Goal: Information Seeking & Learning: Get advice/opinions

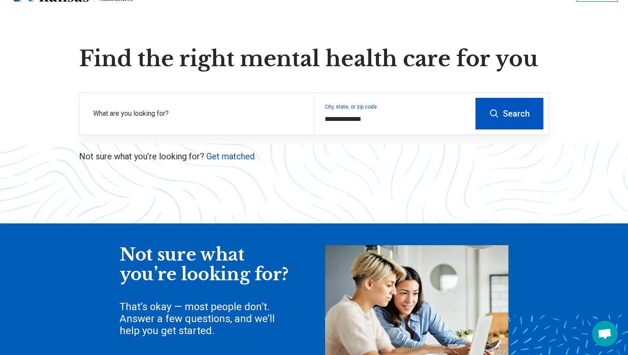
scroll to position [43, 0]
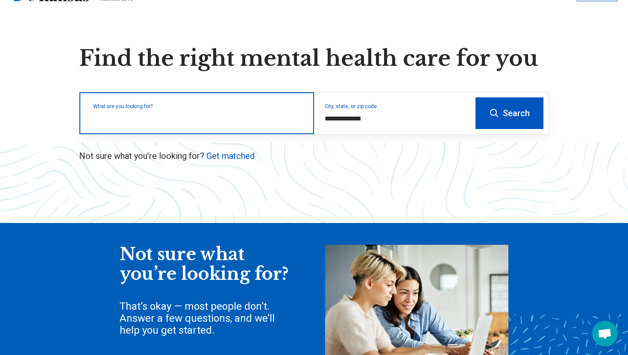
click at [196, 121] on input "text" at bounding box center [198, 117] width 210 height 10
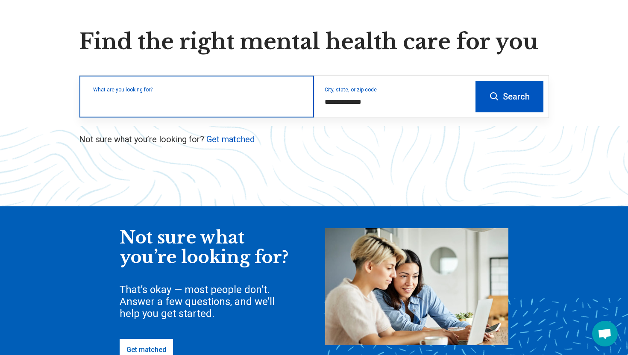
scroll to position [46, 0]
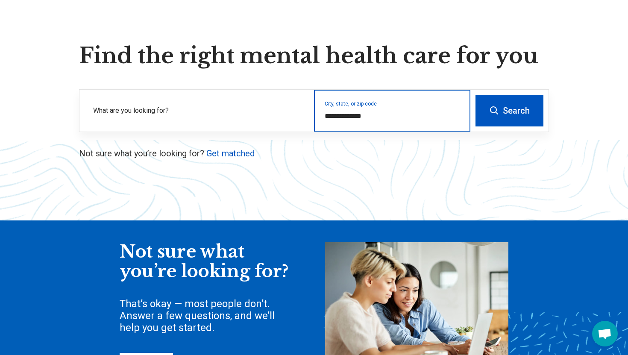
drag, startPoint x: 374, startPoint y: 116, endPoint x: 325, endPoint y: 116, distance: 48.2
click at [325, 116] on input "**********" at bounding box center [391, 116] width 135 height 10
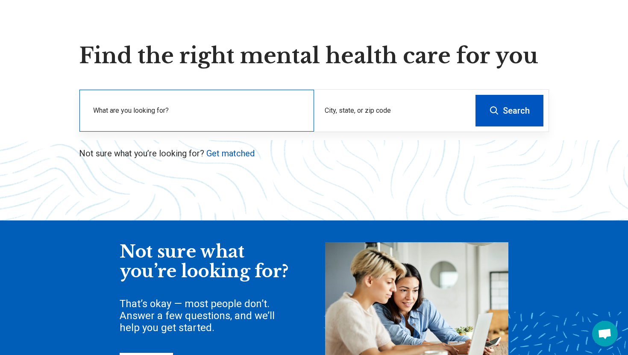
click at [185, 109] on label "What are you looking for?" at bounding box center [198, 110] width 210 height 10
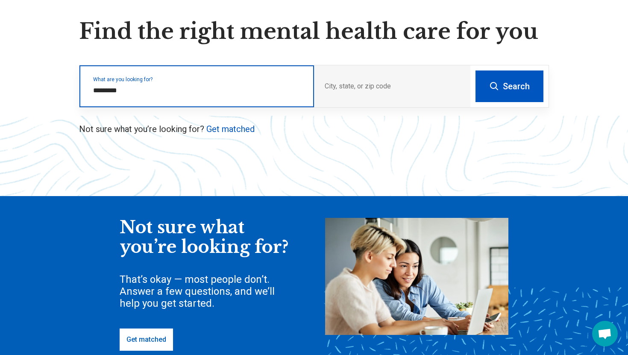
scroll to position [73, 0]
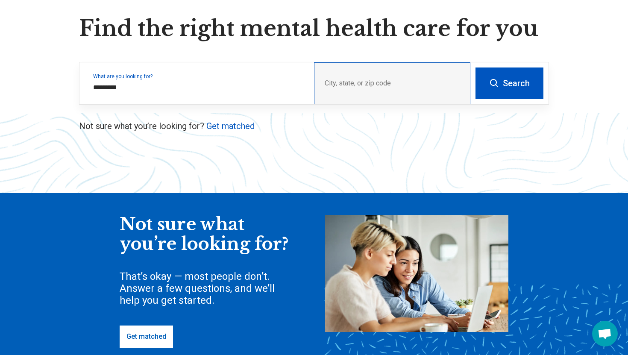
click at [391, 82] on div "City, state, or zip code" at bounding box center [392, 83] width 156 height 42
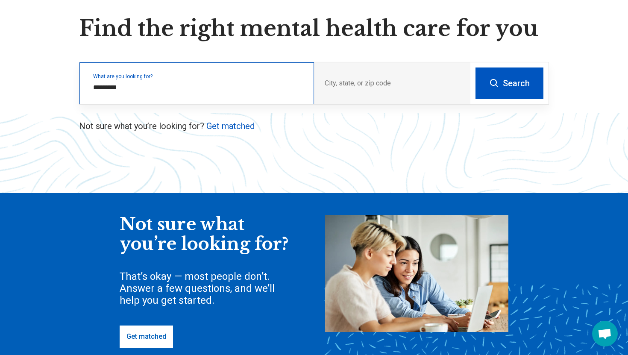
click at [194, 80] on div "What are you looking for? *********" at bounding box center [196, 83] width 234 height 42
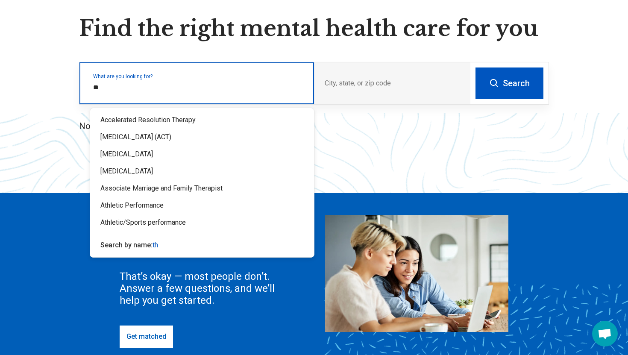
type input "*"
type input "***"
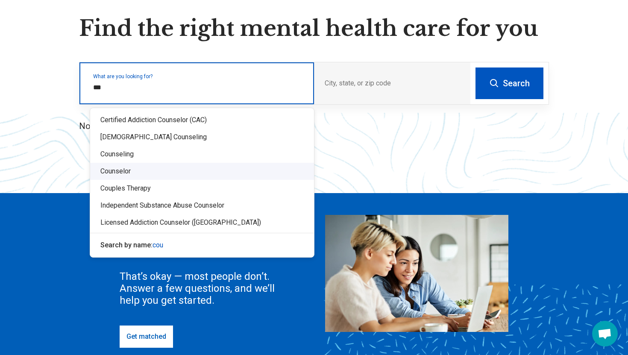
click at [133, 172] on div "Counselor" at bounding box center [202, 171] width 224 height 17
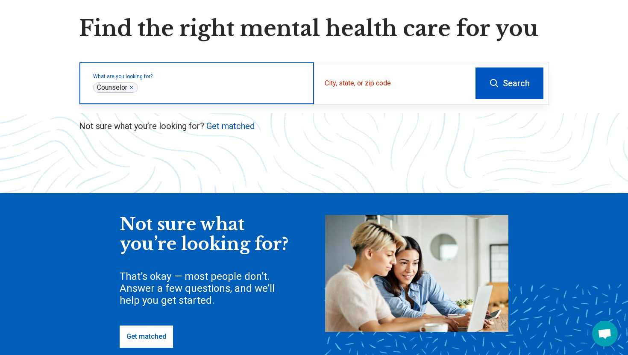
click at [131, 86] on icon "Remove" at bounding box center [131, 87] width 5 height 5
click at [134, 79] on label "What are you looking for?" at bounding box center [198, 76] width 210 height 5
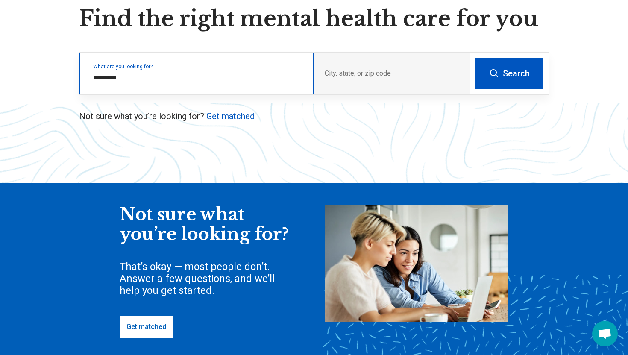
scroll to position [82, 0]
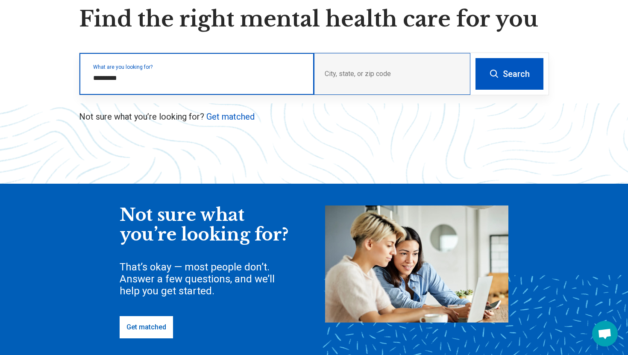
type input "*********"
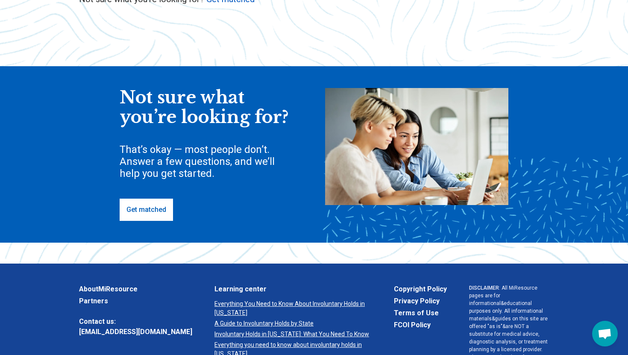
scroll to position [204, 0]
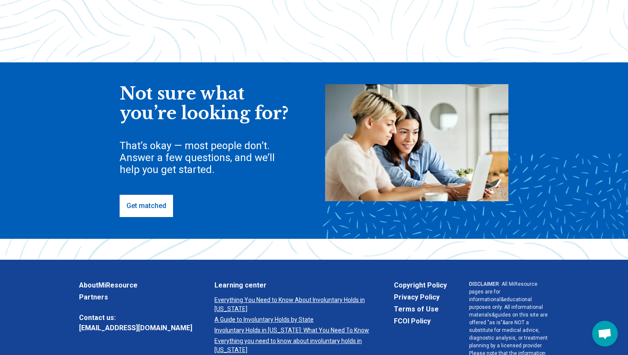
click at [165, 203] on link "Get matched" at bounding box center [146, 206] width 53 height 22
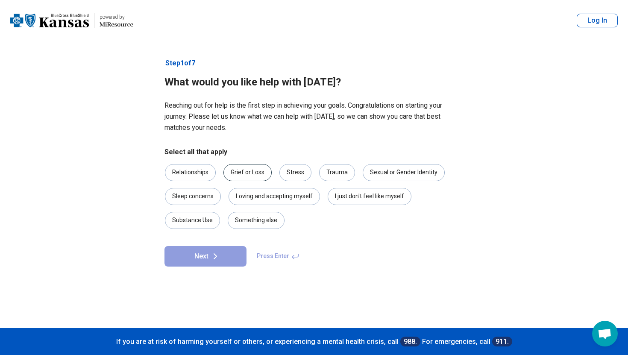
click at [247, 171] on div "Grief or Loss" at bounding box center [247, 172] width 48 height 17
click at [290, 170] on div "Stress" at bounding box center [295, 172] width 32 height 17
click at [330, 169] on div "Trauma" at bounding box center [337, 172] width 36 height 17
click at [199, 169] on div "Relationships" at bounding box center [190, 172] width 51 height 17
click at [227, 258] on button "Next" at bounding box center [205, 256] width 82 height 20
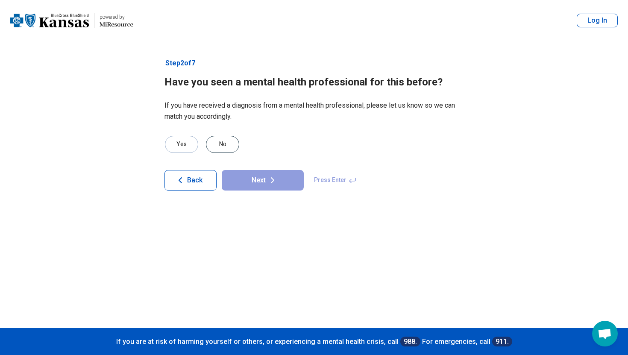
click at [223, 144] on div "No" at bounding box center [222, 144] width 33 height 17
click at [262, 178] on button "Next" at bounding box center [263, 180] width 82 height 20
click at [225, 140] on div "No" at bounding box center [222, 144] width 33 height 17
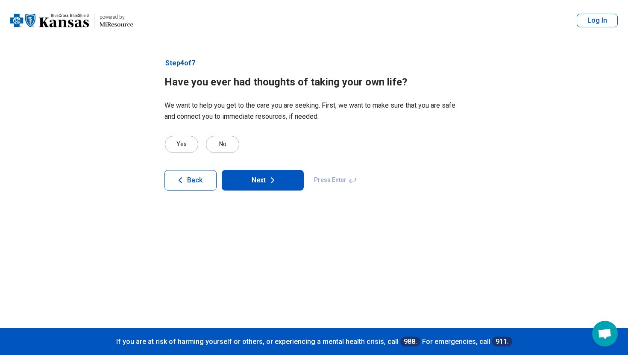
click at [276, 182] on icon at bounding box center [272, 180] width 10 height 10
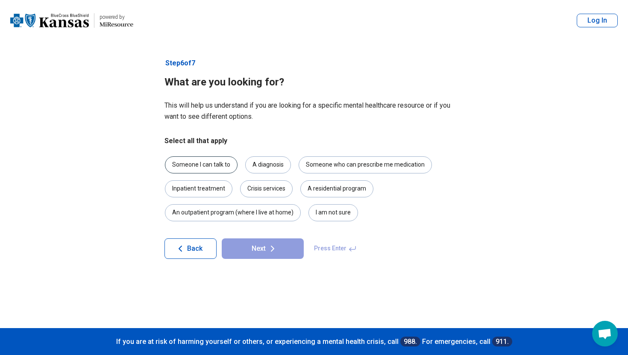
click at [225, 162] on div "Someone I can talk to" at bounding box center [201, 164] width 73 height 17
click at [256, 248] on button "Next" at bounding box center [263, 248] width 82 height 20
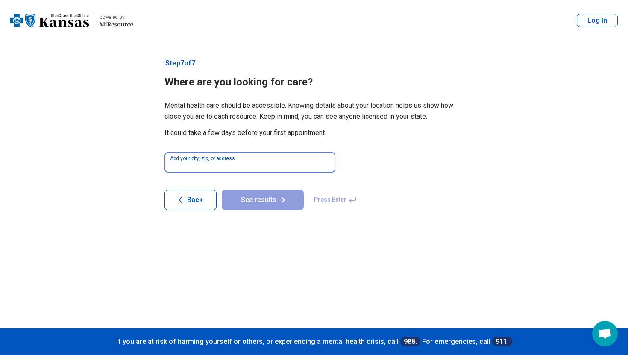
click at [258, 163] on input at bounding box center [249, 162] width 171 height 20
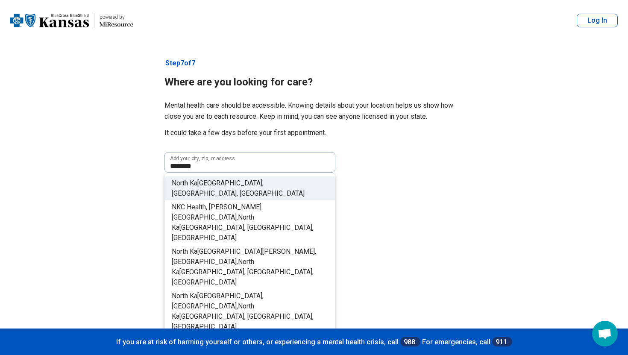
click at [237, 182] on span "[GEOGRAPHIC_DATA], [GEOGRAPHIC_DATA], [GEOGRAPHIC_DATA]" at bounding box center [238, 188] width 133 height 18
type input "**********"
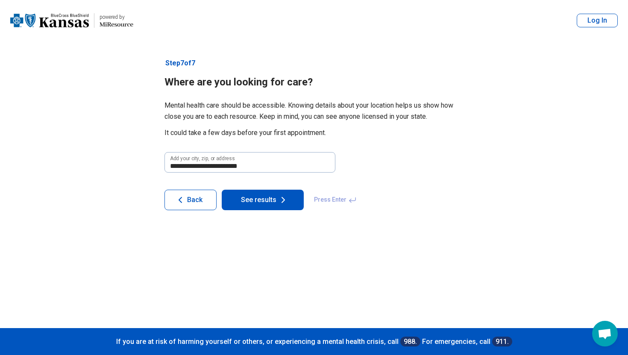
click at [275, 201] on button "See results" at bounding box center [263, 200] width 82 height 20
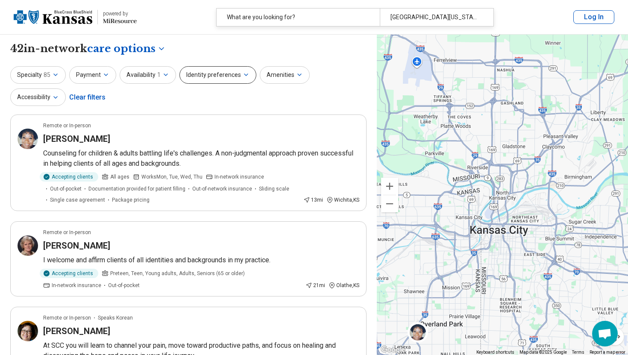
click at [242, 76] on icon "button" at bounding box center [245, 74] width 7 height 7
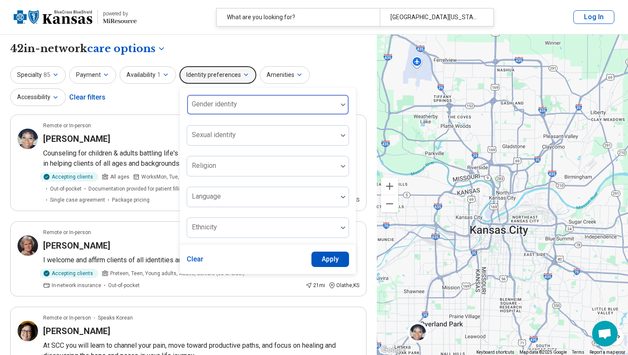
click at [242, 105] on div at bounding box center [261, 108] width 143 height 12
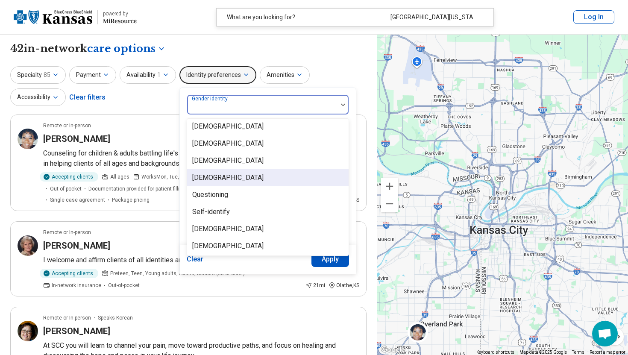
scroll to position [3, 0]
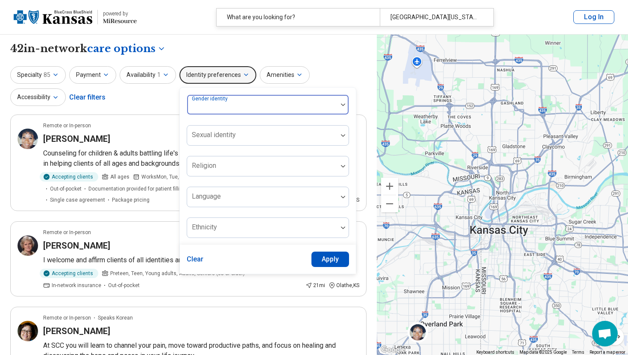
click at [281, 103] on div at bounding box center [261, 108] width 143 height 12
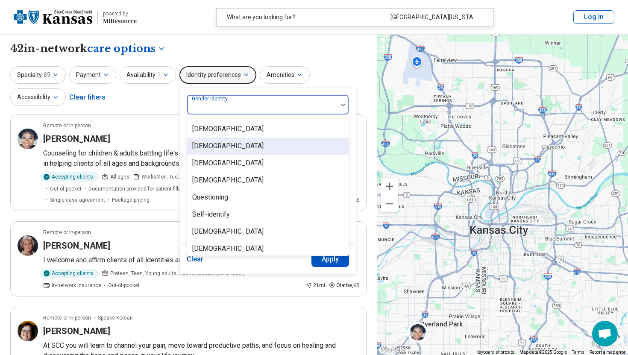
click at [243, 147] on div "[DEMOGRAPHIC_DATA]" at bounding box center [227, 146] width 71 height 10
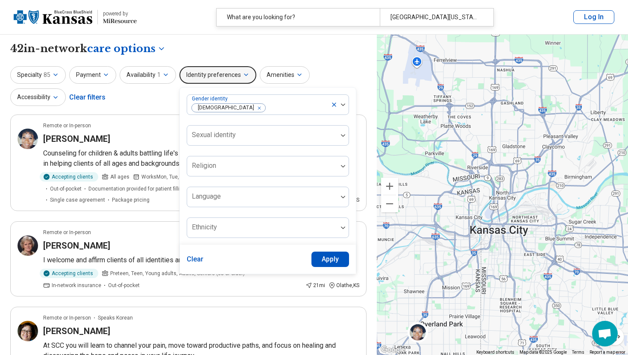
click at [307, 44] on div "**********" at bounding box center [188, 48] width 356 height 15
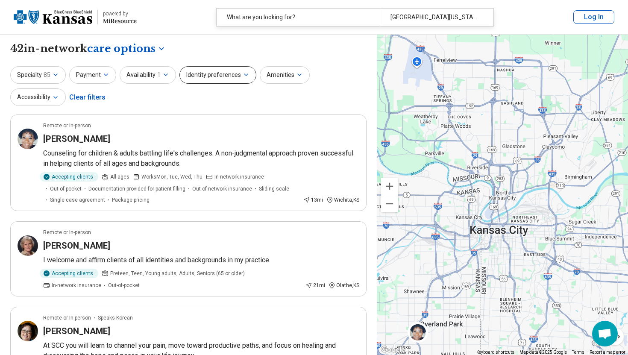
click at [242, 80] on button "Identity preferences" at bounding box center [217, 75] width 77 height 18
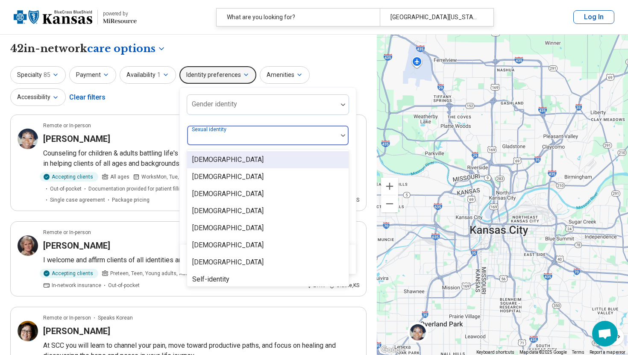
click at [262, 135] on div at bounding box center [261, 139] width 143 height 12
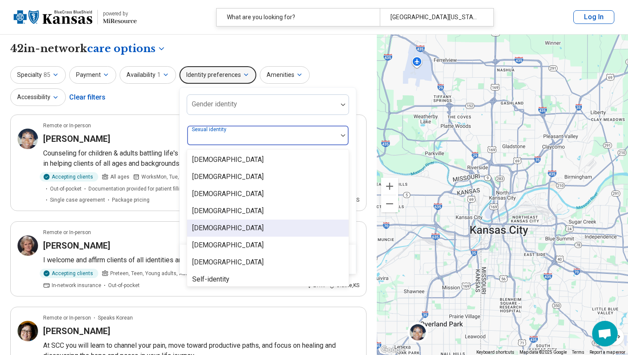
click at [225, 229] on div "[DEMOGRAPHIC_DATA]" at bounding box center [267, 227] width 161 height 17
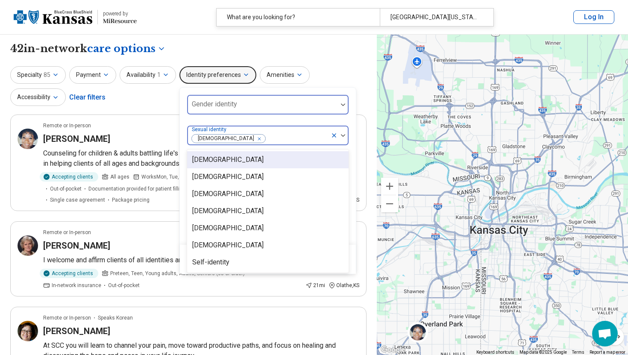
click at [244, 106] on div at bounding box center [261, 108] width 143 height 12
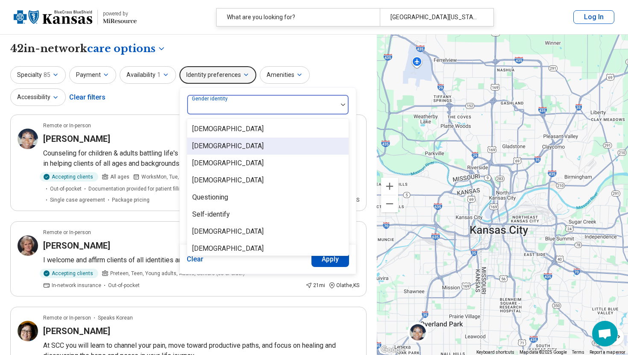
click at [229, 144] on div "[DEMOGRAPHIC_DATA]" at bounding box center [227, 146] width 71 height 10
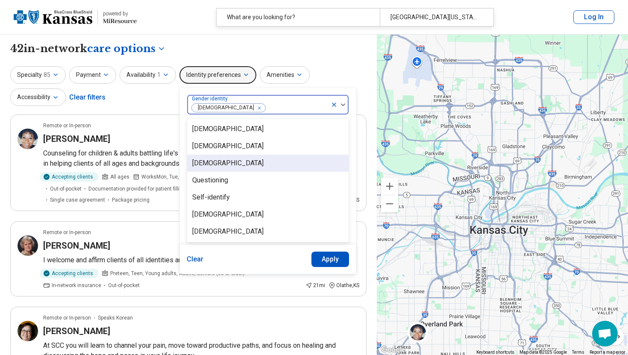
click at [363, 97] on div "Specialty 85 Payment Availability 1 Identity preferences option [DEMOGRAPHIC_DA…" at bounding box center [188, 86] width 356 height 41
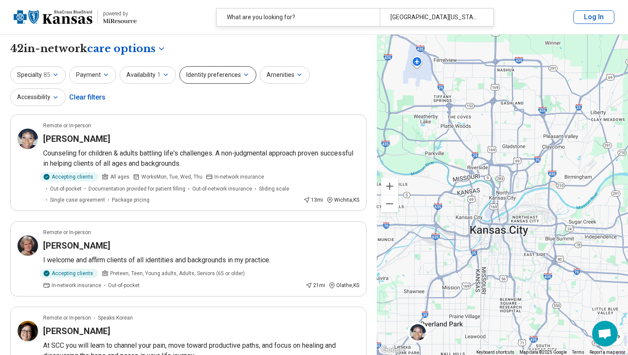
click at [213, 78] on button "Identity preferences" at bounding box center [217, 75] width 77 height 18
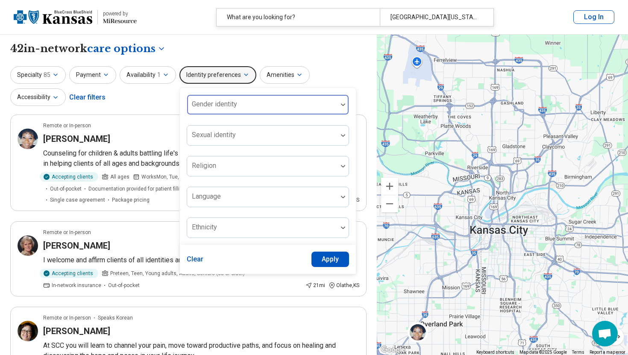
click at [212, 100] on label "Gender identity" at bounding box center [214, 104] width 45 height 8
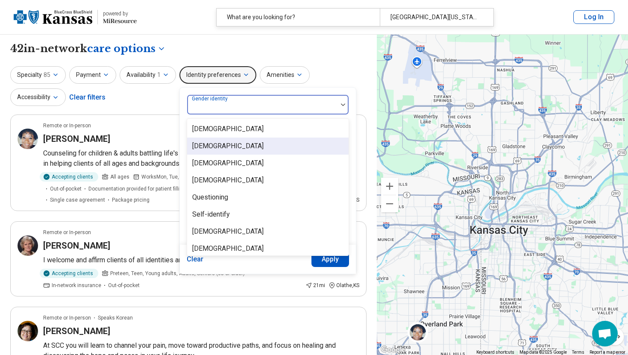
click at [210, 148] on div "[DEMOGRAPHIC_DATA]" at bounding box center [227, 146] width 71 height 10
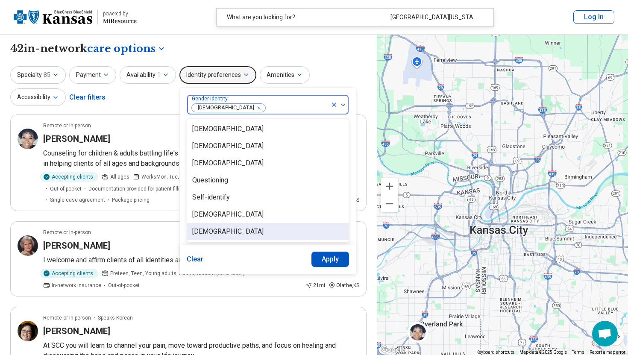
click at [329, 260] on button "Apply" at bounding box center [330, 258] width 38 height 15
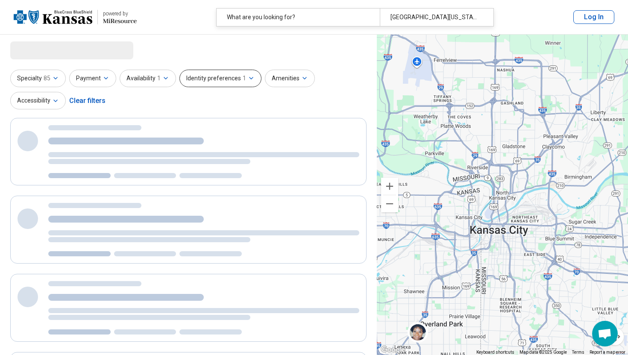
click at [234, 79] on button "Identity preferences 1" at bounding box center [220, 79] width 82 height 18
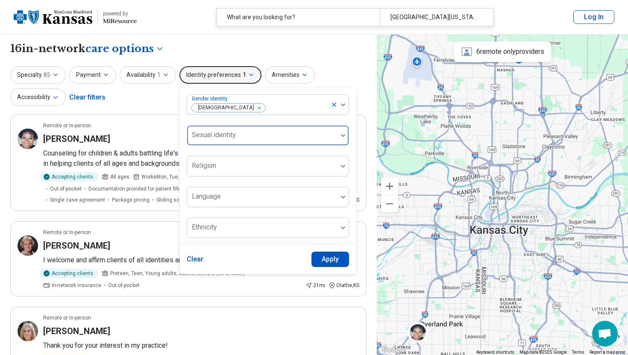
click at [237, 133] on div at bounding box center [261, 139] width 143 height 12
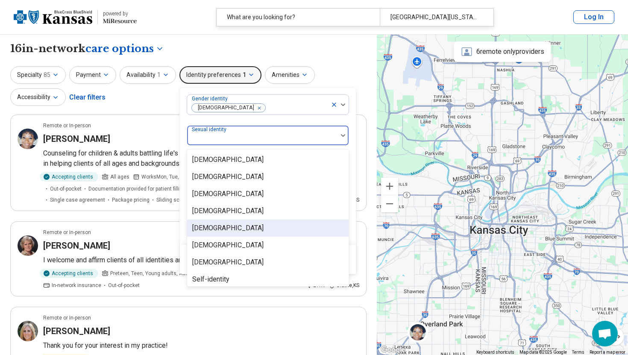
click at [214, 228] on div "[DEMOGRAPHIC_DATA]" at bounding box center [267, 227] width 161 height 17
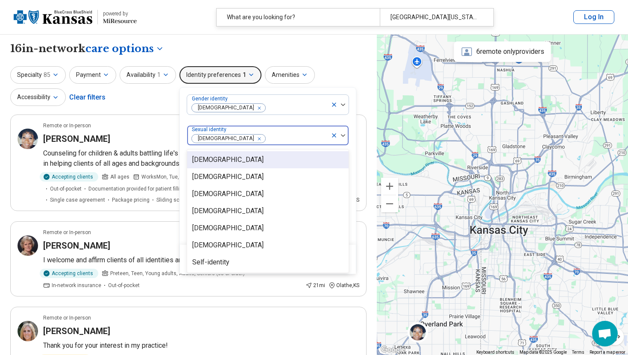
click at [295, 118] on div "Gender identity [DEMOGRAPHIC_DATA] option [DEMOGRAPHIC_DATA], selected. [DEMOGR…" at bounding box center [268, 165] width 162 height 143
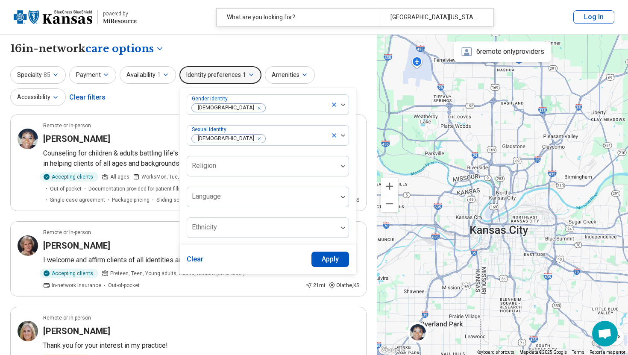
click at [327, 259] on button "Apply" at bounding box center [330, 258] width 38 height 15
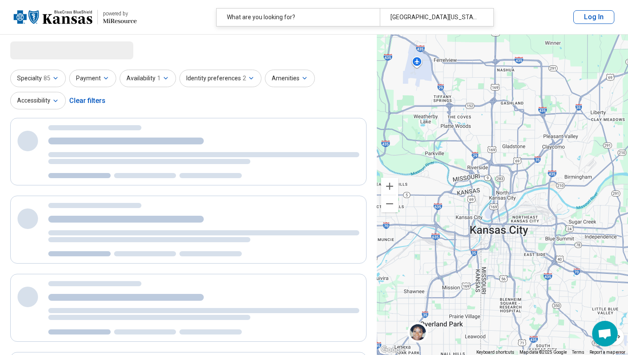
select select "***"
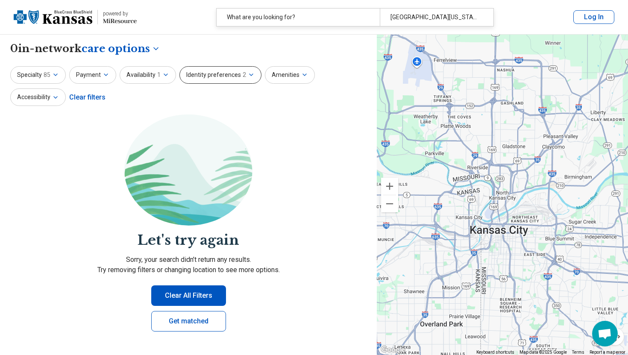
click at [248, 76] on icon "button" at bounding box center [251, 74] width 7 height 7
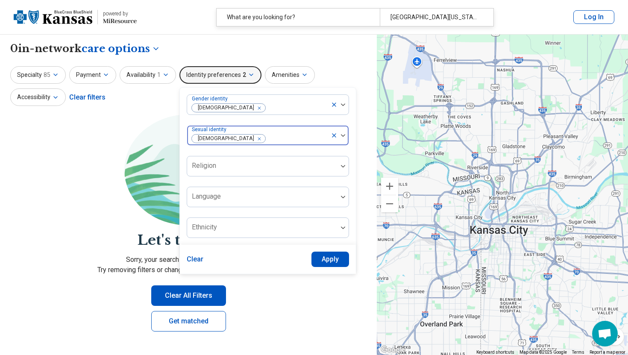
click at [330, 134] on icon at bounding box center [333, 135] width 7 height 7
click at [328, 260] on button "Apply" at bounding box center [330, 258] width 38 height 15
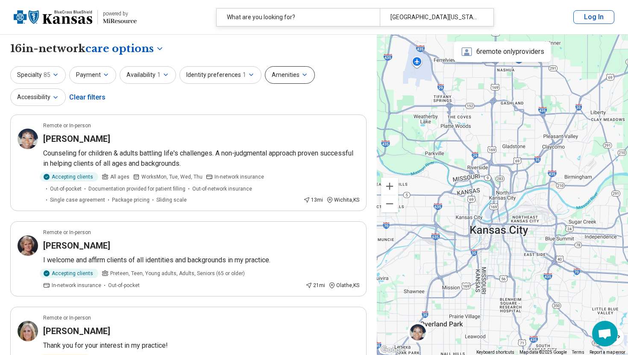
click at [304, 76] on button "Amenities" at bounding box center [290, 75] width 50 height 18
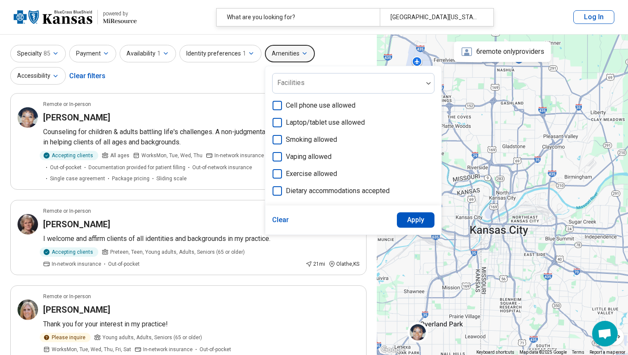
scroll to position [24, 0]
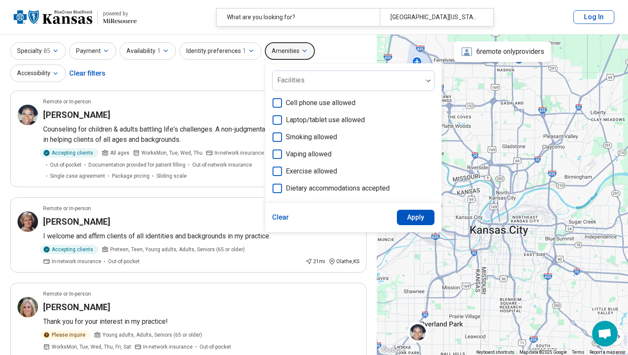
click at [197, 76] on div "Specialty 85 Payment Availability 1 Identity preferences 1 Amenities Facilities…" at bounding box center [188, 62] width 356 height 41
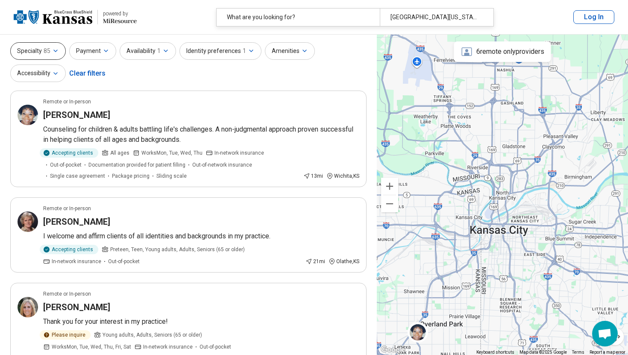
click at [57, 53] on icon "button" at bounding box center [55, 50] width 7 height 7
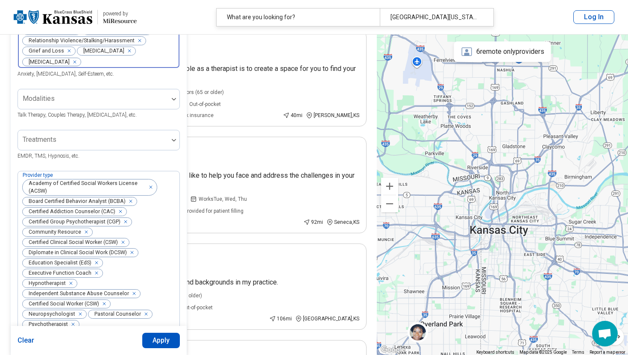
scroll to position [371, 0]
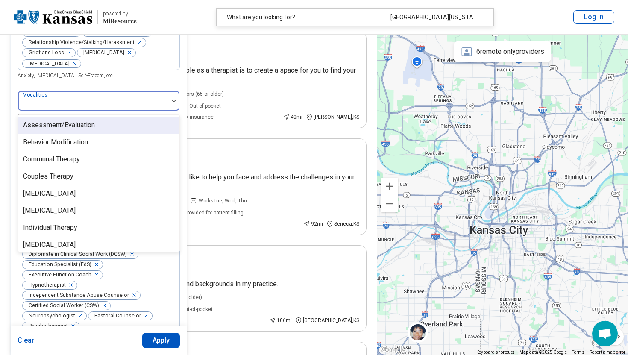
click at [175, 111] on div at bounding box center [173, 101] width 11 height 20
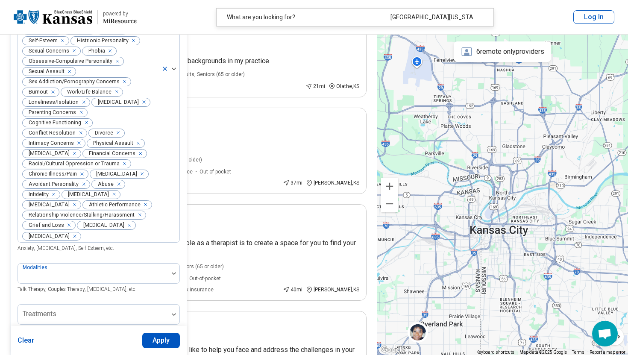
scroll to position [205, 0]
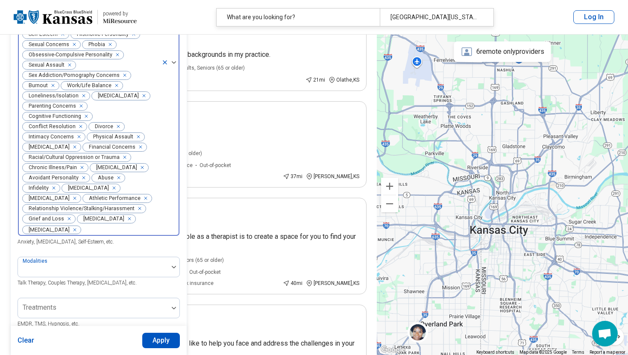
click at [76, 233] on icon "Remove [object Object]" at bounding box center [73, 230] width 6 height 6
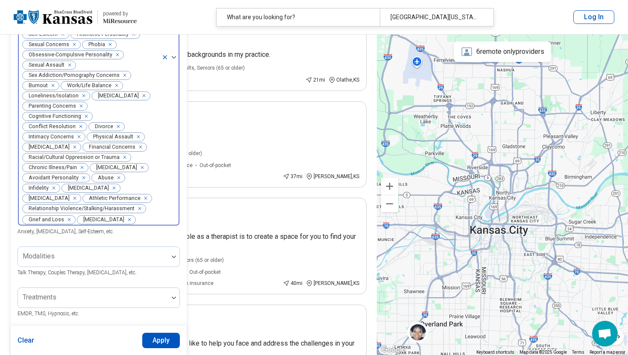
click at [124, 222] on icon "Remove [object Object]" at bounding box center [127, 219] width 6 height 6
click at [137, 211] on icon "Remove [object Object]" at bounding box center [137, 208] width 6 height 6
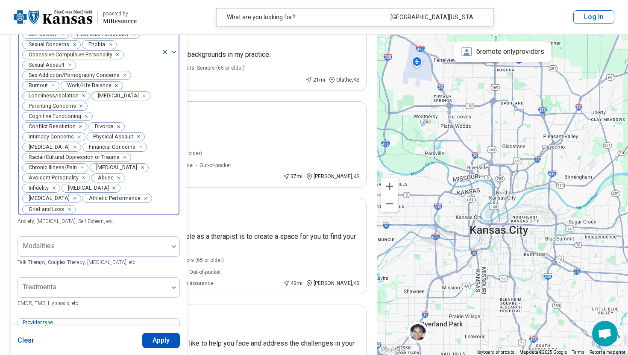
click at [139, 203] on div "Remove [object Object]" at bounding box center [144, 198] width 10 height 10
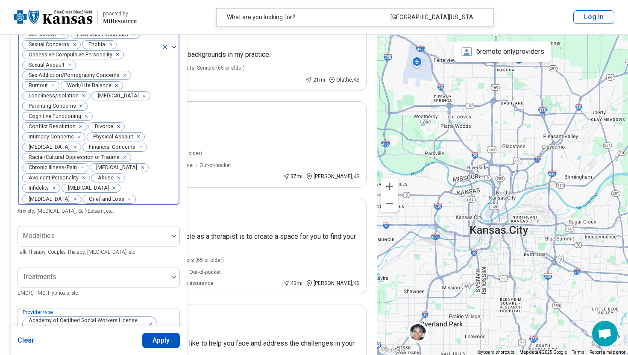
click at [74, 201] on icon "Remove [object Object]" at bounding box center [72, 199] width 3 height 3
click at [115, 191] on icon "Remove [object Object]" at bounding box center [112, 188] width 6 height 6
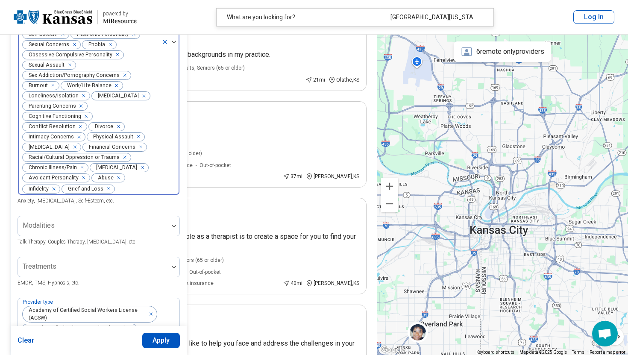
click at [54, 192] on icon "Remove [object Object]" at bounding box center [52, 189] width 6 height 6
click at [118, 183] on div "Remove [object Object]" at bounding box center [117, 177] width 10 height 10
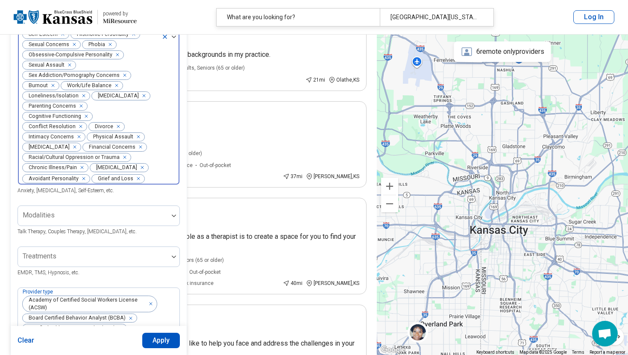
click at [82, 181] on icon "Remove [object Object]" at bounding box center [82, 178] width 6 height 6
click at [135, 172] on div "Remove [object Object]" at bounding box center [140, 167] width 10 height 10
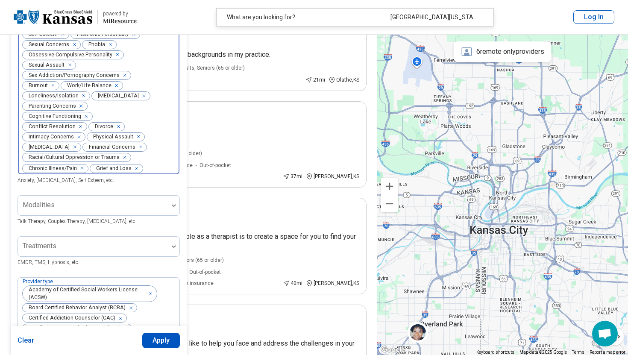
click at [79, 171] on icon "Remove [object Object]" at bounding box center [80, 168] width 6 height 6
click at [122, 160] on icon "Remove [object Object]" at bounding box center [123, 157] width 6 height 6
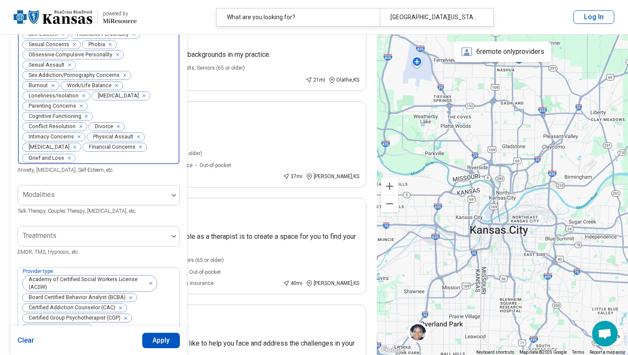
click at [134, 152] on div "Remove [object Object]" at bounding box center [139, 147] width 10 height 10
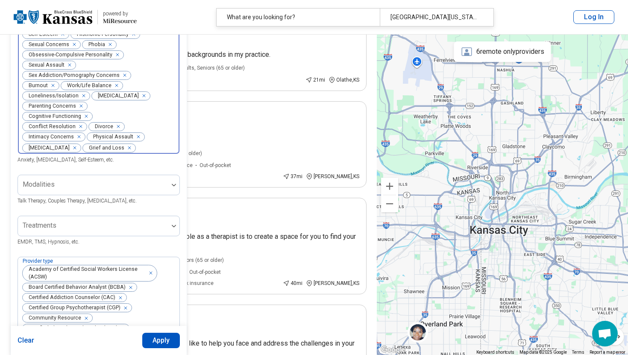
click at [133, 140] on icon "Remove [object Object]" at bounding box center [136, 137] width 6 height 6
click at [132, 142] on div "Remove [object Object]" at bounding box center [137, 136] width 10 height 10
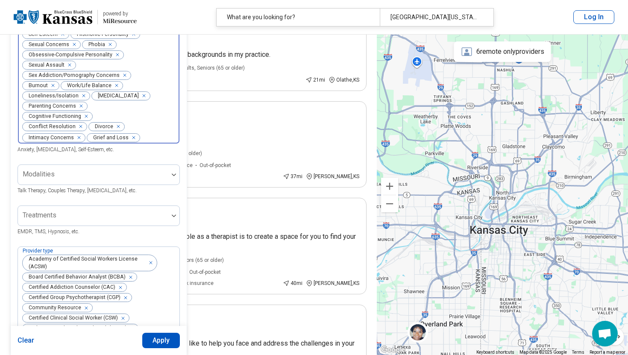
click at [113, 129] on icon "Remove [object Object]" at bounding box center [116, 126] width 6 height 6
click at [138, 131] on div "Remove [object Object]" at bounding box center [143, 126] width 10 height 10
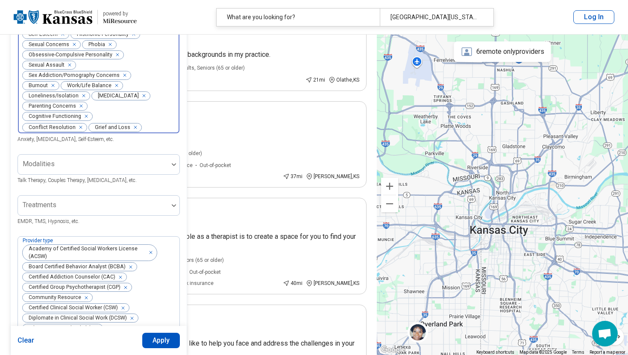
click at [85, 119] on icon "Remove [object Object]" at bounding box center [84, 116] width 6 height 6
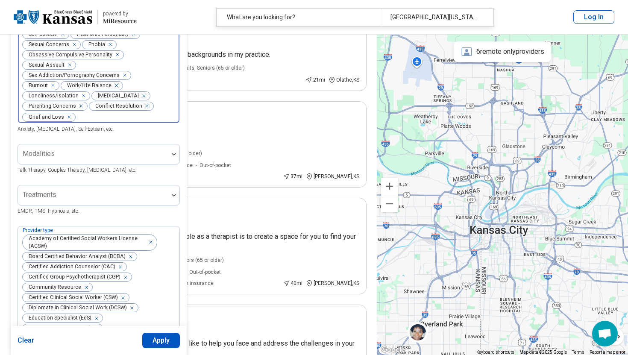
click at [144, 108] on icon "Remove [object Object]" at bounding box center [145, 106] width 3 height 3
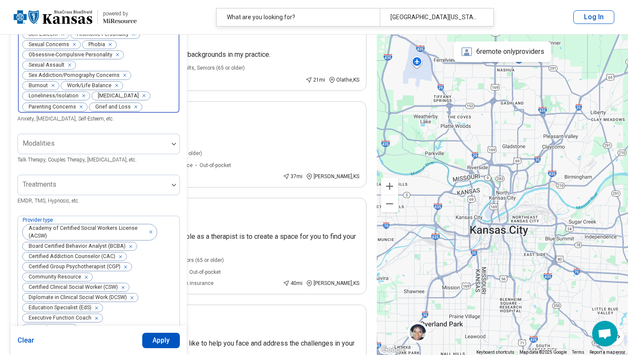
click at [139, 99] on icon "Remove [object Object]" at bounding box center [142, 96] width 6 height 6
click at [81, 99] on icon "Remove [object Object]" at bounding box center [82, 96] width 6 height 6
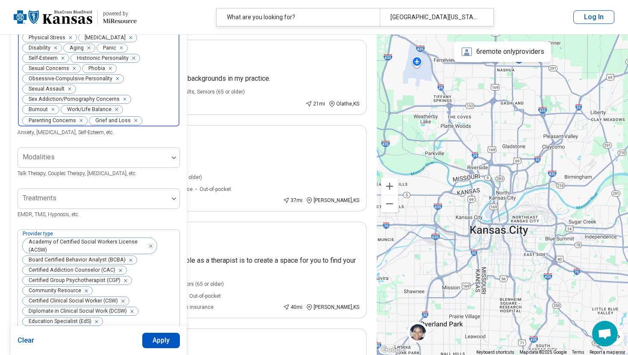
scroll to position [180, 0]
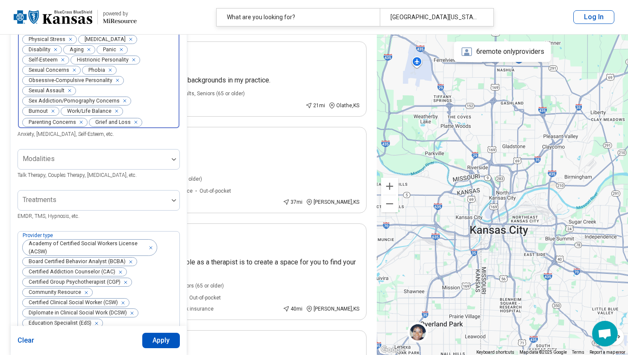
click at [123, 105] on div "Remove [object Object]" at bounding box center [123, 101] width 10 height 10
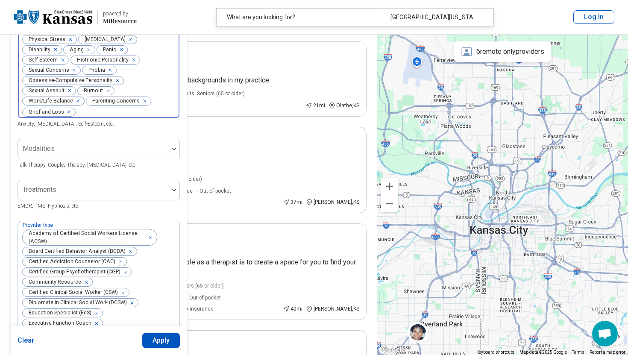
click at [68, 93] on icon "Remove [object Object]" at bounding box center [67, 91] width 6 height 6
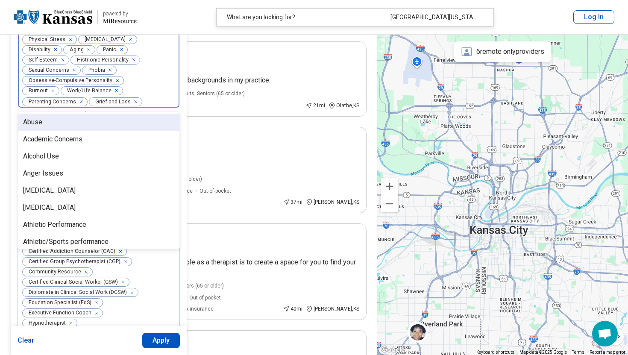
click at [118, 85] on button "button" at bounding box center [119, 80] width 9 height 8
click at [111, 75] on div "Remove [object Object]" at bounding box center [108, 70] width 10 height 10
click at [75, 74] on div "Remove [object Object]" at bounding box center [72, 70] width 10 height 10
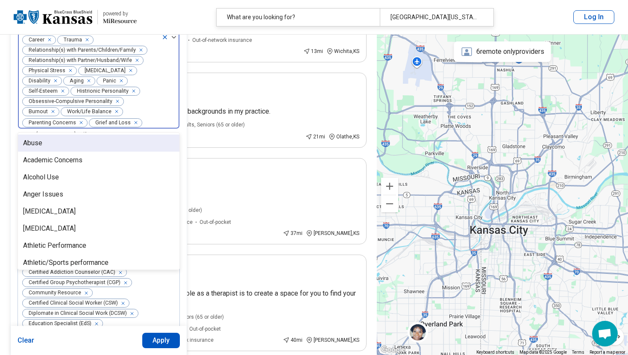
scroll to position [146, 0]
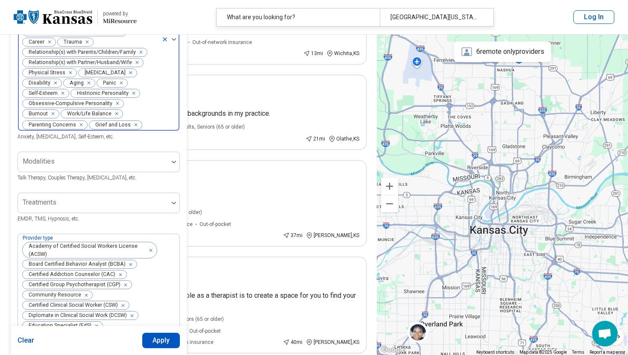
click at [136, 96] on button "button" at bounding box center [135, 93] width 9 height 8
click at [58, 96] on icon "Remove [object Object]" at bounding box center [61, 93] width 6 height 6
click at [56, 86] on icon "Remove [object Object]" at bounding box center [53, 83] width 6 height 6
click at [75, 86] on icon "Remove [object Object]" at bounding box center [78, 83] width 6 height 6
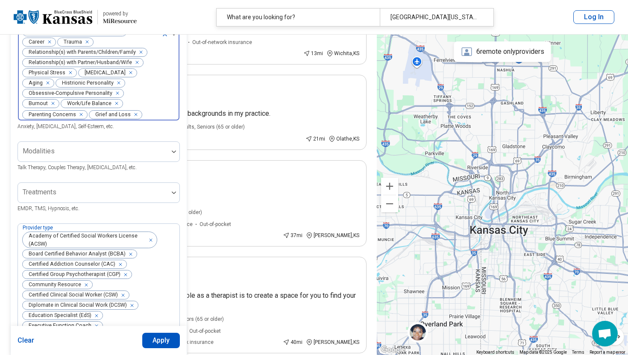
click at [114, 86] on icon "Remove [object Object]" at bounding box center [117, 83] width 6 height 6
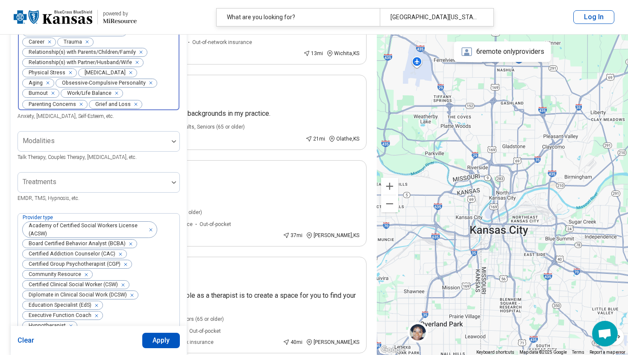
click at [144, 85] on div "Remove [object Object]" at bounding box center [149, 83] width 10 height 10
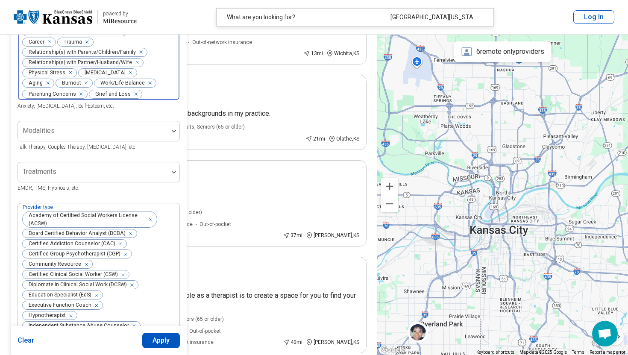
click at [51, 78] on div "Remove [object Object]" at bounding box center [46, 83] width 10 height 10
click at [124, 76] on div "Remove [object Object]" at bounding box center [129, 72] width 10 height 10
click at [72, 76] on div "Remove [object Object]" at bounding box center [69, 72] width 10 height 10
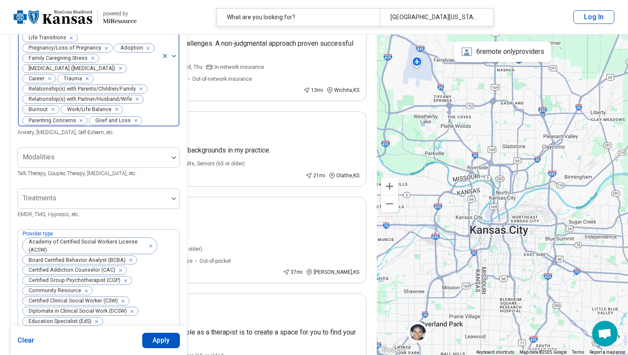
scroll to position [107, 0]
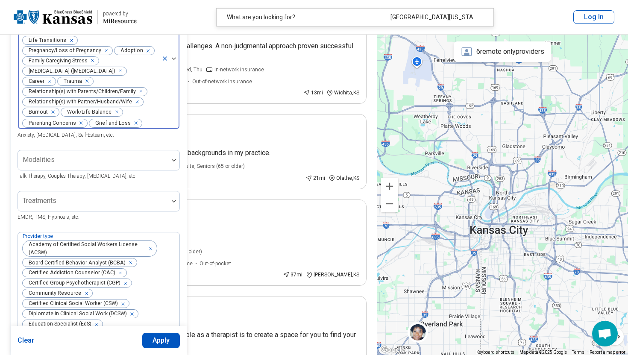
click at [136, 105] on icon "Remove [object Object]" at bounding box center [135, 102] width 6 height 6
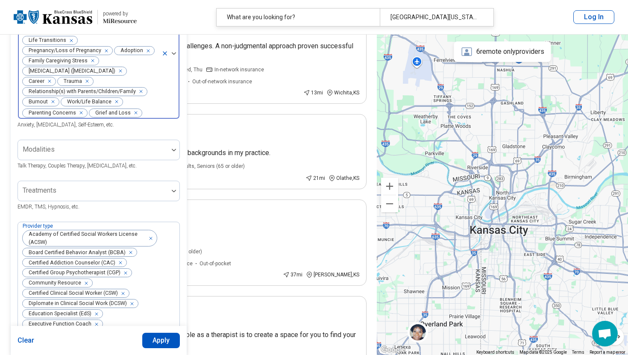
click at [48, 83] on icon "Remove [object Object]" at bounding box center [47, 81] width 3 height 3
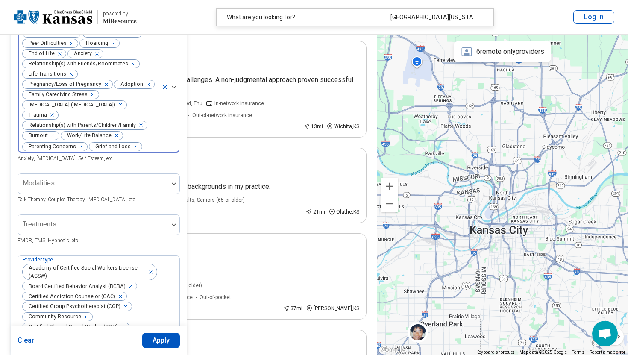
scroll to position [72, 0]
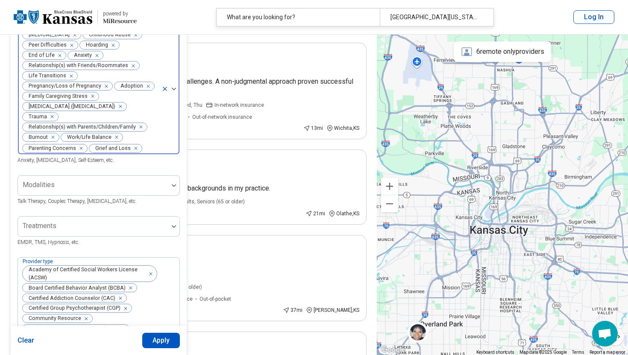
click at [105, 88] on icon "Remove [object Object]" at bounding box center [104, 86] width 6 height 6
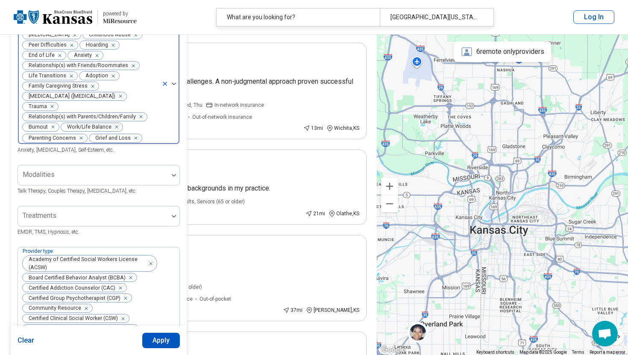
click at [70, 77] on icon "Remove [object Object]" at bounding box center [69, 76] width 6 height 6
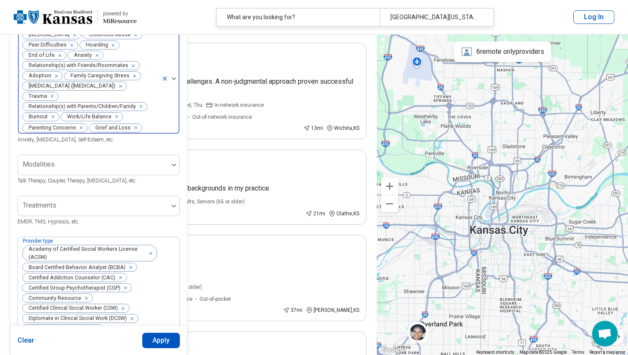
click at [56, 77] on icon "Remove [object Object]" at bounding box center [54, 76] width 6 height 6
click at [131, 66] on icon "Remove [object Object]" at bounding box center [131, 66] width 6 height 6
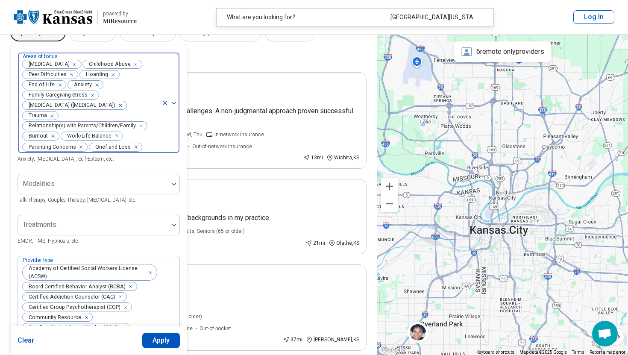
scroll to position [36, 0]
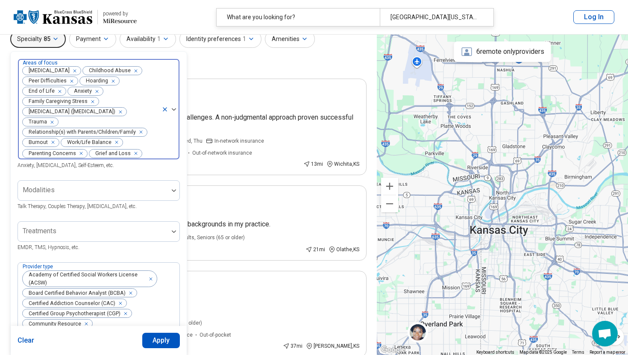
click at [59, 91] on icon "Remove [object Object]" at bounding box center [58, 91] width 6 height 6
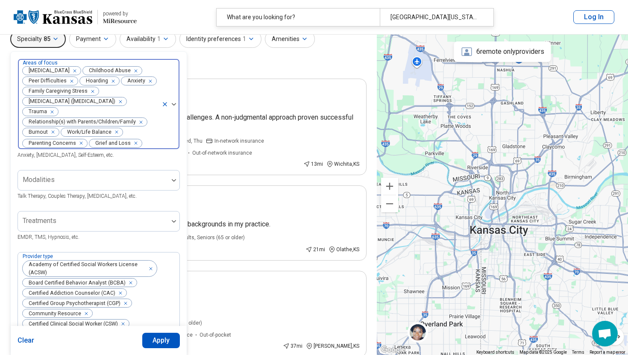
click at [70, 80] on icon "Remove [object Object]" at bounding box center [70, 81] width 6 height 6
click at [55, 81] on icon "Remove [object Object]" at bounding box center [54, 81] width 6 height 6
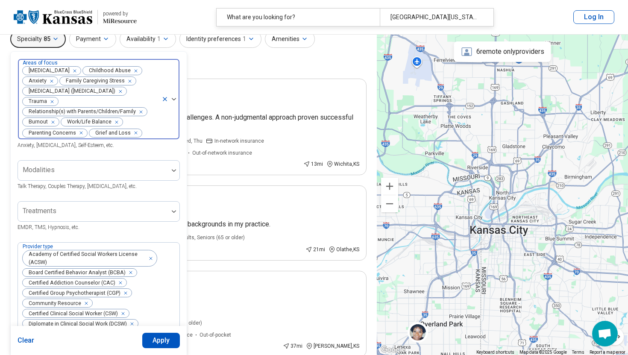
click at [74, 71] on icon "Remove [object Object]" at bounding box center [72, 70] width 3 height 3
click at [75, 70] on div "Remove [object Object]" at bounding box center [74, 71] width 10 height 10
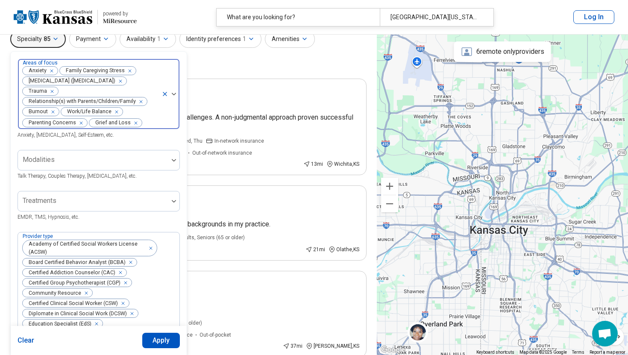
click at [129, 70] on icon "Remove [object Object]" at bounding box center [128, 71] width 6 height 6
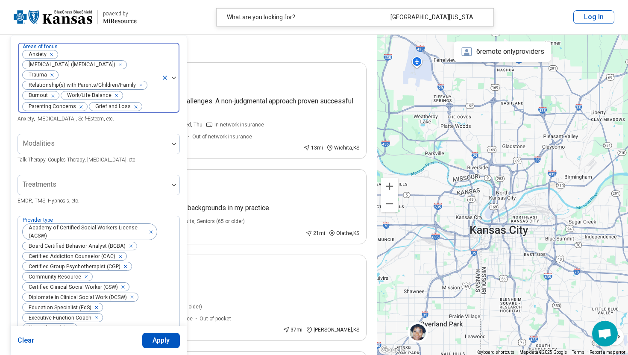
scroll to position [58, 0]
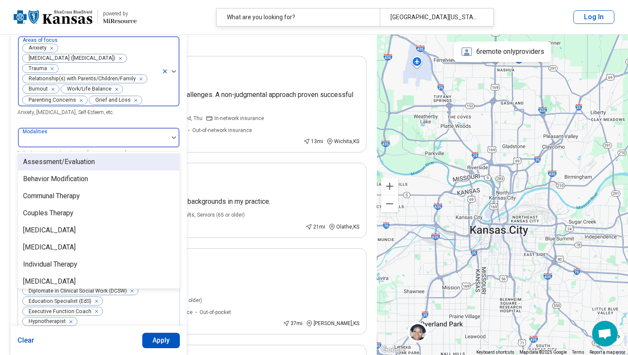
click at [173, 140] on div at bounding box center [173, 138] width 11 height 20
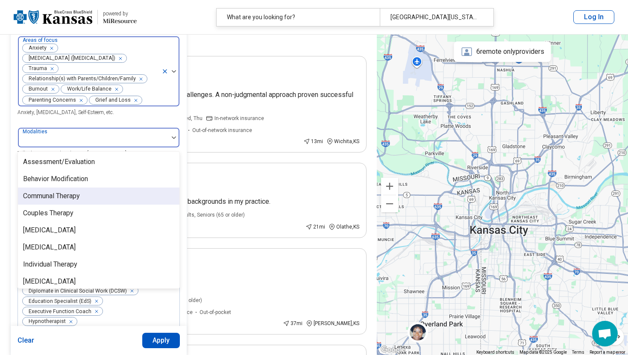
scroll to position [3, 0]
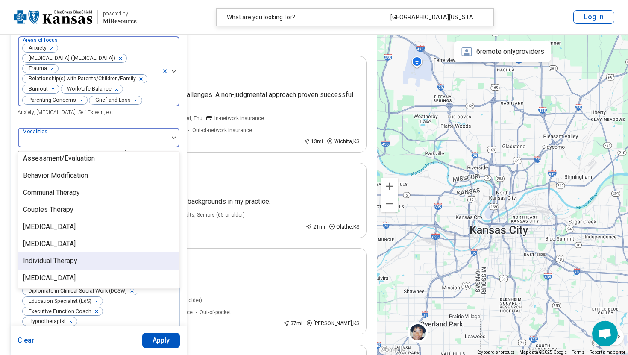
click at [128, 263] on div "Individual Therapy" at bounding box center [98, 260] width 161 height 17
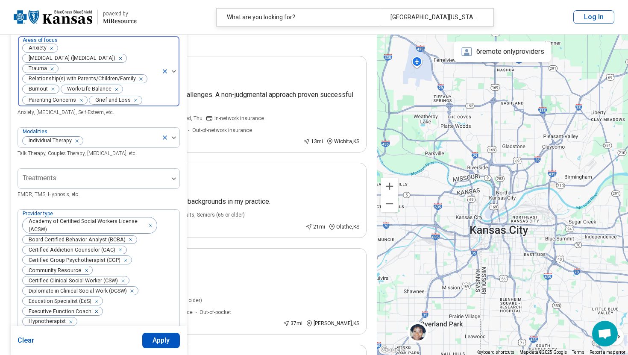
click at [172, 117] on div "Areas of focus Anxiety [MEDICAL_DATA] ([MEDICAL_DATA]) Trauma Relationship(s) w…" at bounding box center [99, 76] width 162 height 81
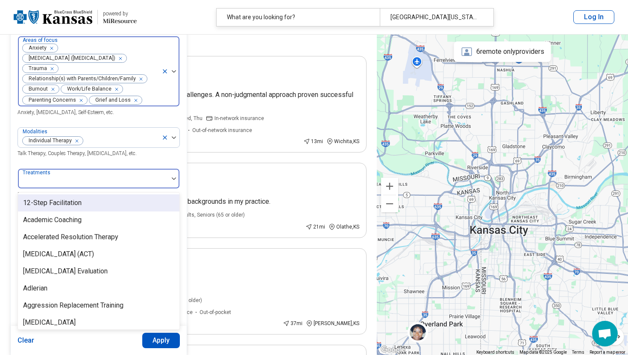
click at [169, 181] on div at bounding box center [173, 179] width 11 height 20
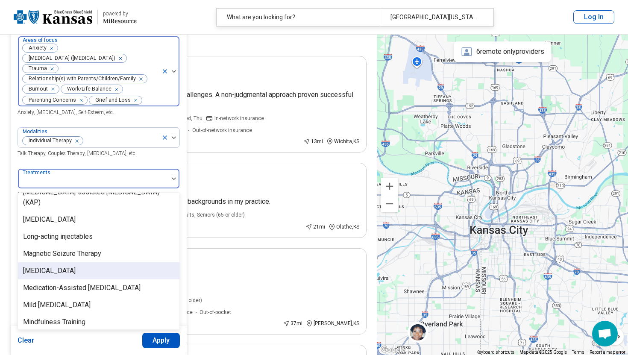
scroll to position [1077, 0]
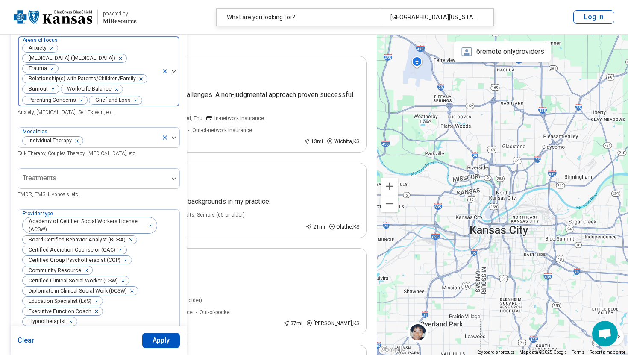
click at [147, 158] on div "Modalities Individual Therapy Talk Therapy, Couples Therapy, [MEDICAL_DATA], et…" at bounding box center [99, 142] width 162 height 31
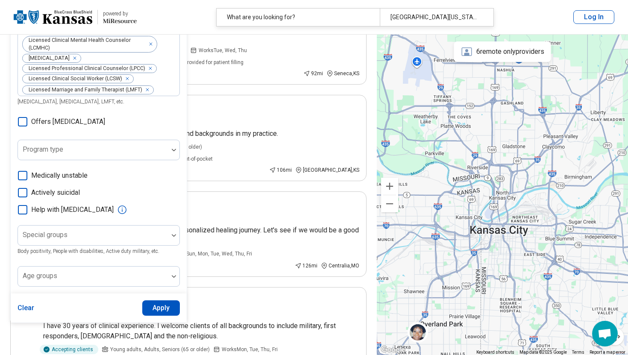
scroll to position [521, 0]
click at [171, 154] on div at bounding box center [173, 150] width 11 height 20
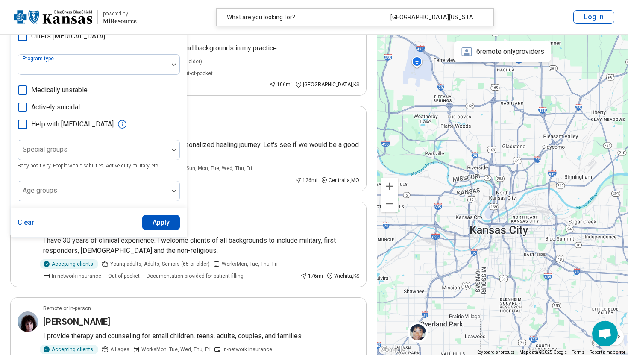
scroll to position [609, 0]
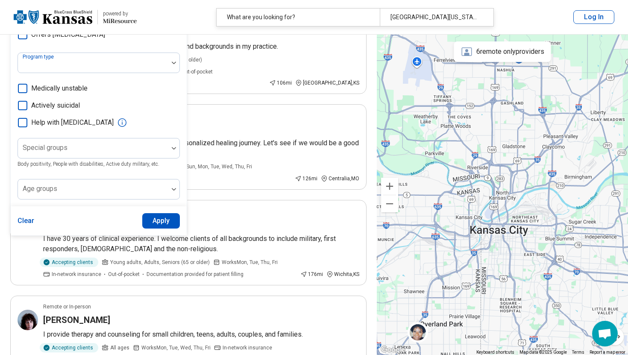
click at [158, 221] on button "Apply" at bounding box center [161, 220] width 38 height 15
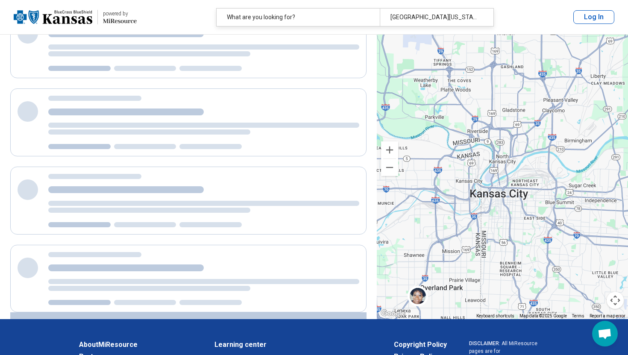
scroll to position [43, 0]
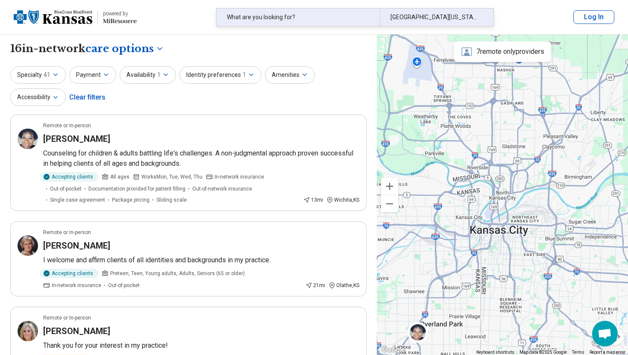
click at [320, 17] on div "What are you looking for?" at bounding box center [297, 18] width 163 height 18
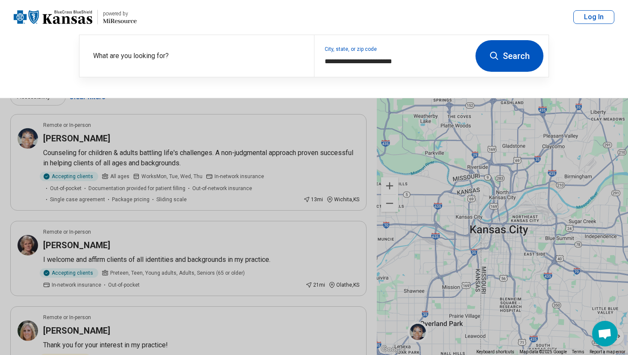
click at [517, 52] on button "Search" at bounding box center [509, 56] width 68 height 32
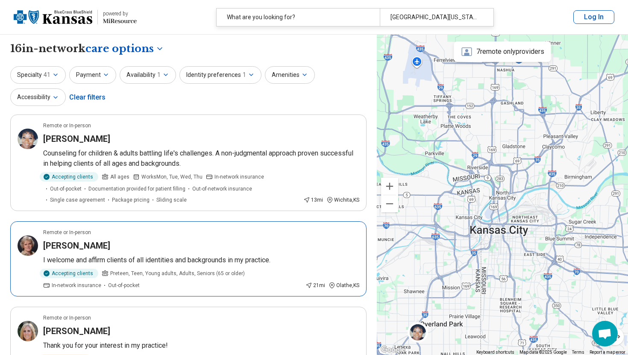
click at [67, 243] on h3 "[PERSON_NAME]" at bounding box center [76, 245] width 67 height 12
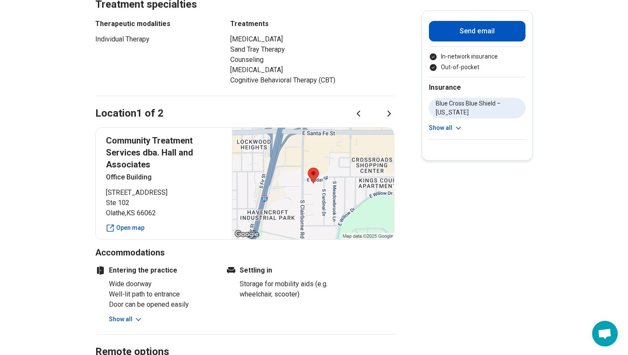
scroll to position [421, 0]
click at [389, 109] on icon at bounding box center [389, 114] width 10 height 10
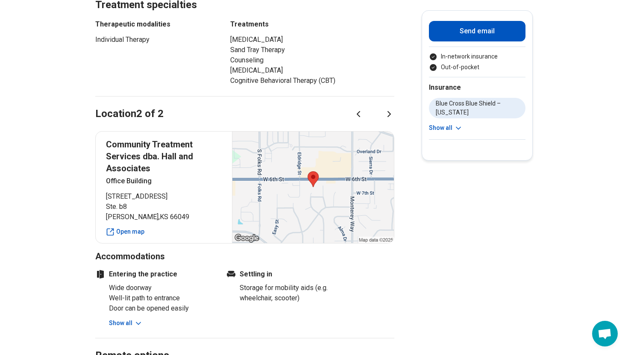
click at [356, 109] on icon at bounding box center [358, 114] width 10 height 10
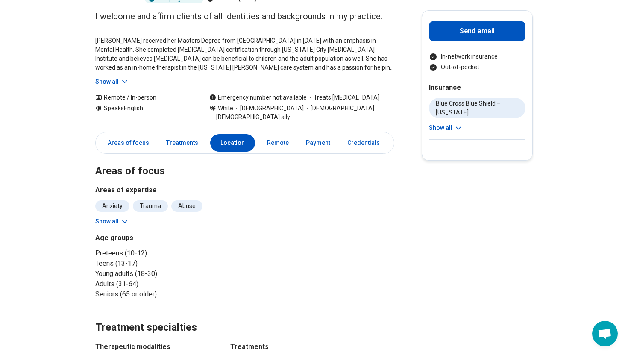
scroll to position [0, 0]
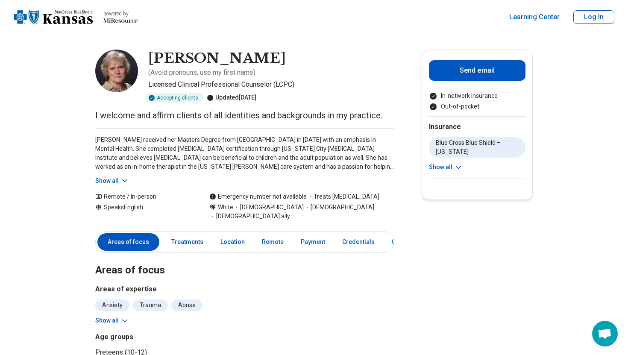
click at [456, 166] on icon at bounding box center [458, 167] width 9 height 9
